Goal: Task Accomplishment & Management: Manage account settings

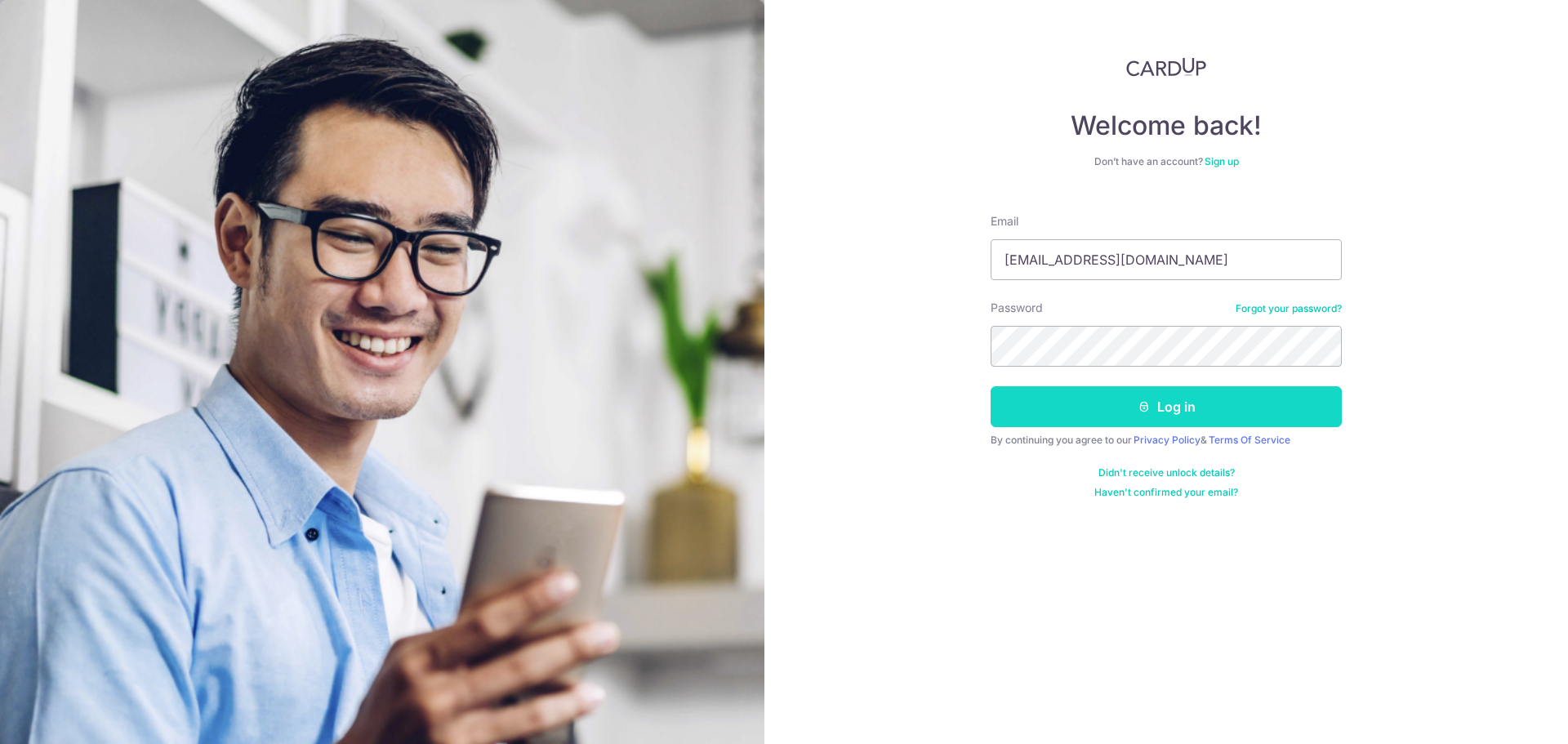
click at [1125, 408] on button "Log in" at bounding box center [1167, 407] width 351 height 41
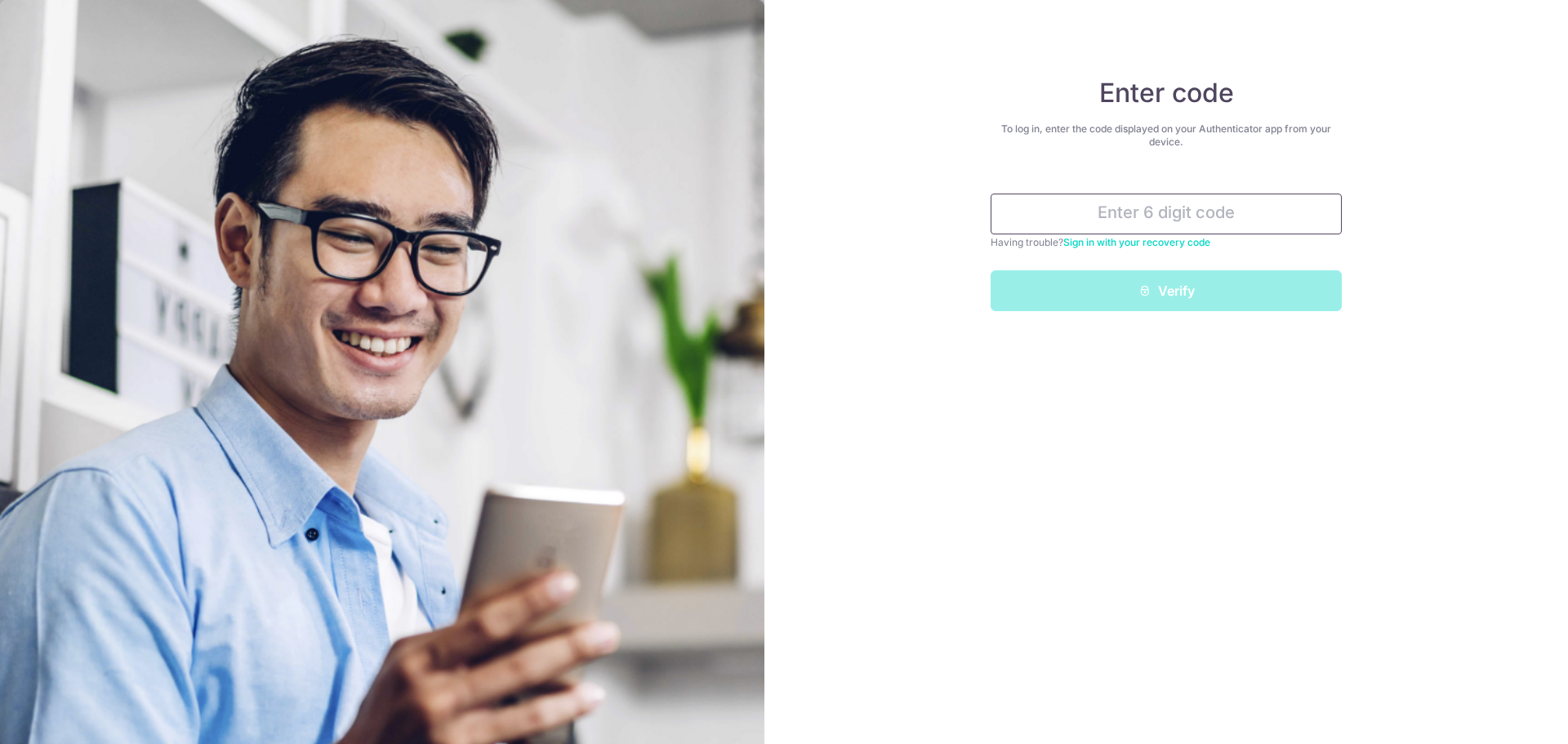
click at [1165, 208] on input "text" at bounding box center [1167, 214] width 351 height 41
type input "371261"
click at [991, 270] on button "Verify" at bounding box center [1167, 290] width 351 height 41
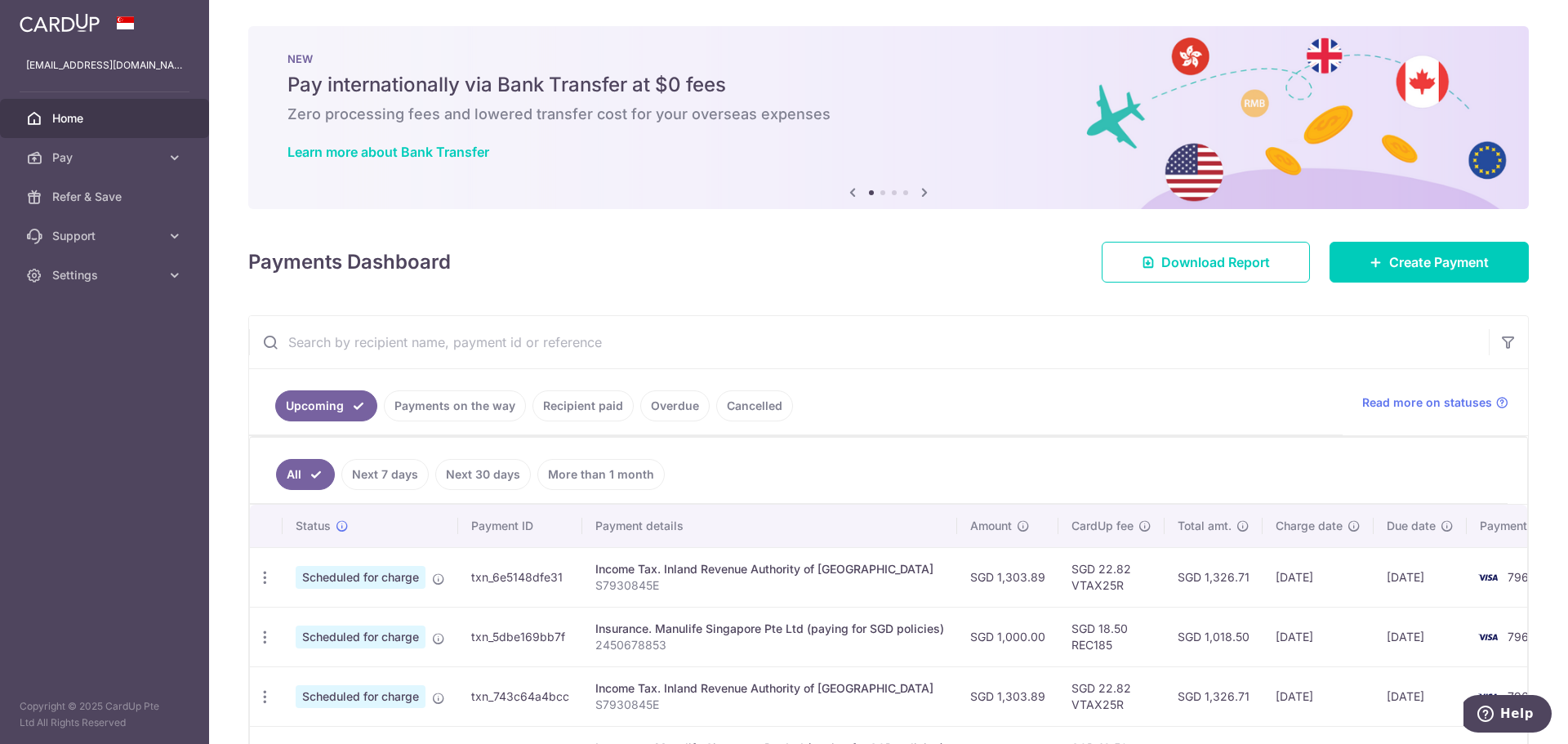
click at [430, 401] on link "Payments on the way" at bounding box center [454, 406] width 142 height 31
